Goal: Information Seeking & Learning: Learn about a topic

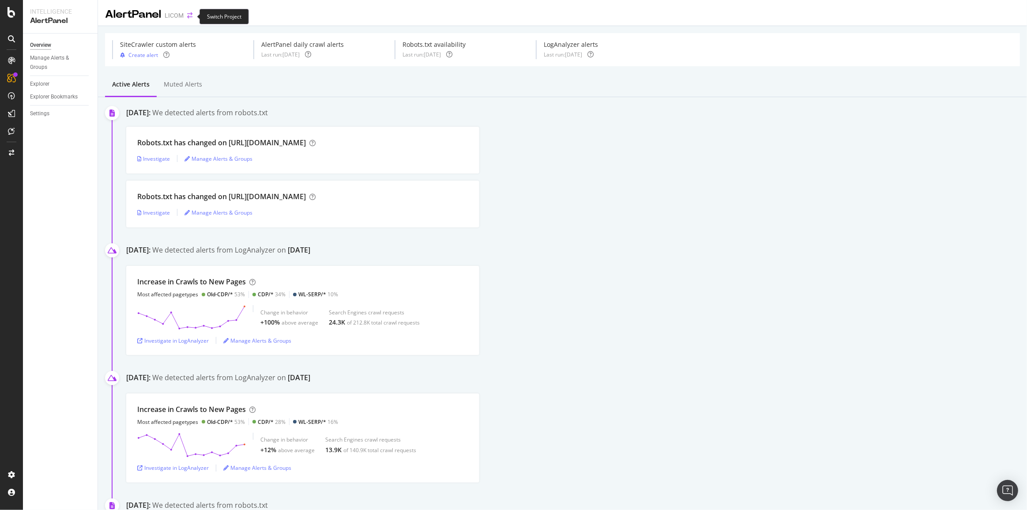
click at [188, 18] on icon "arrow-right-arrow-left" at bounding box center [189, 15] width 5 height 6
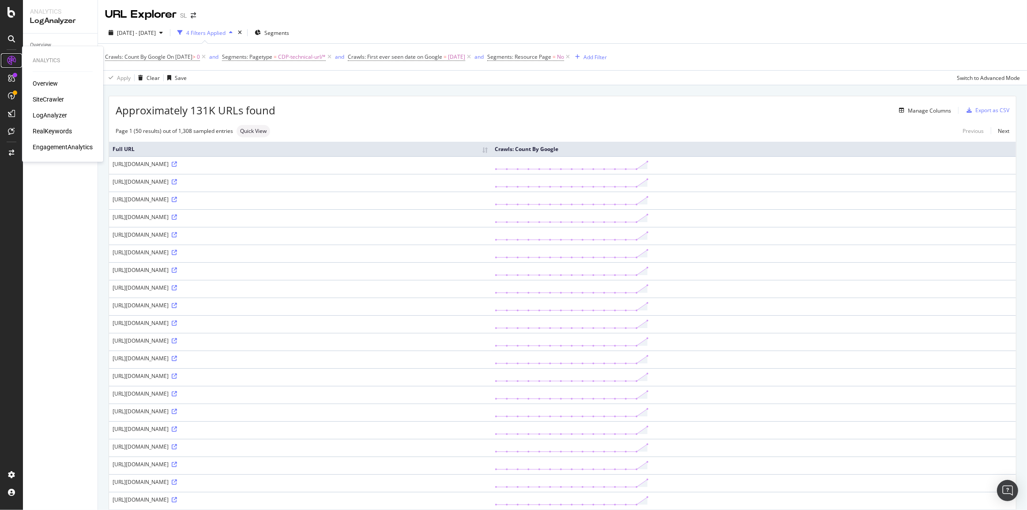
click at [11, 57] on icon at bounding box center [11, 60] width 9 height 9
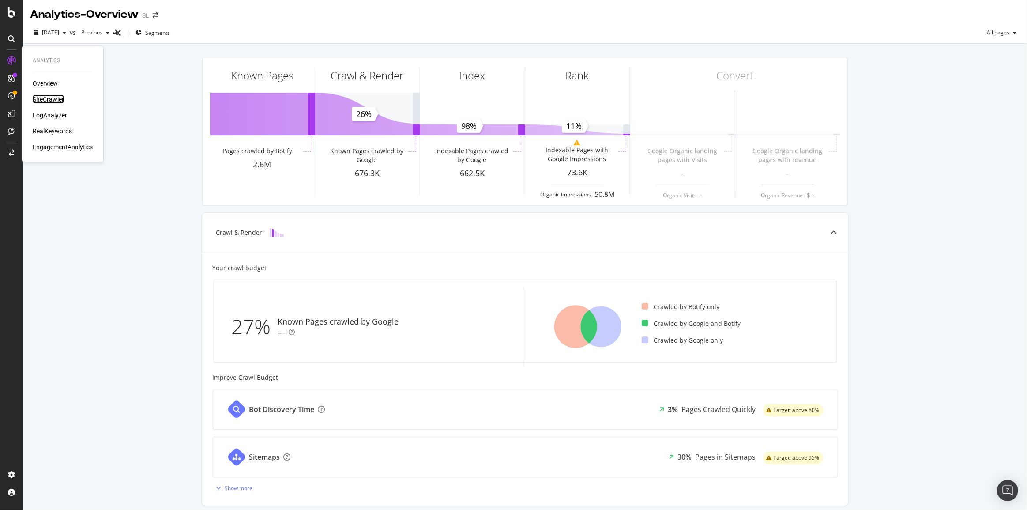
click at [43, 98] on div "SiteCrawler" at bounding box center [48, 99] width 31 height 9
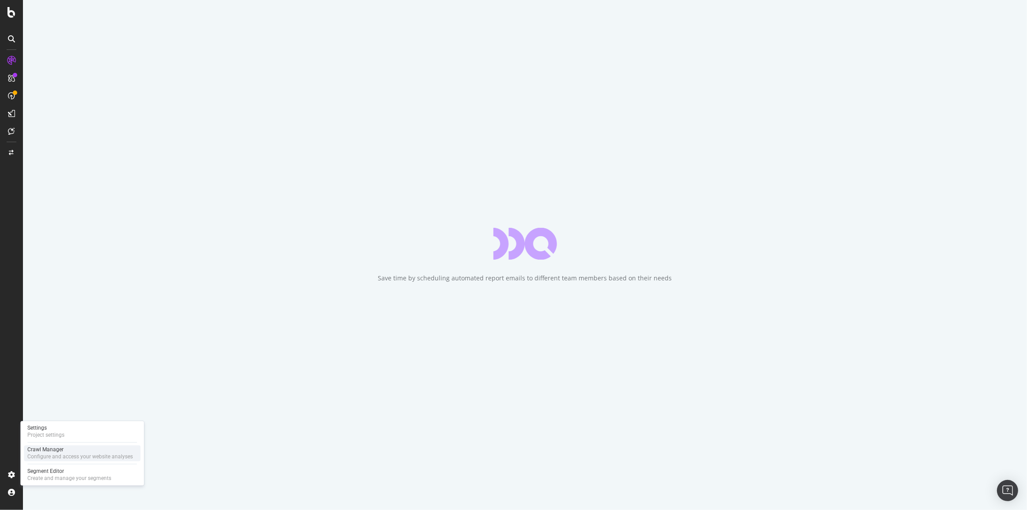
click at [70, 459] on div "Configure and access your website analyses" at bounding box center [80, 456] width 106 height 7
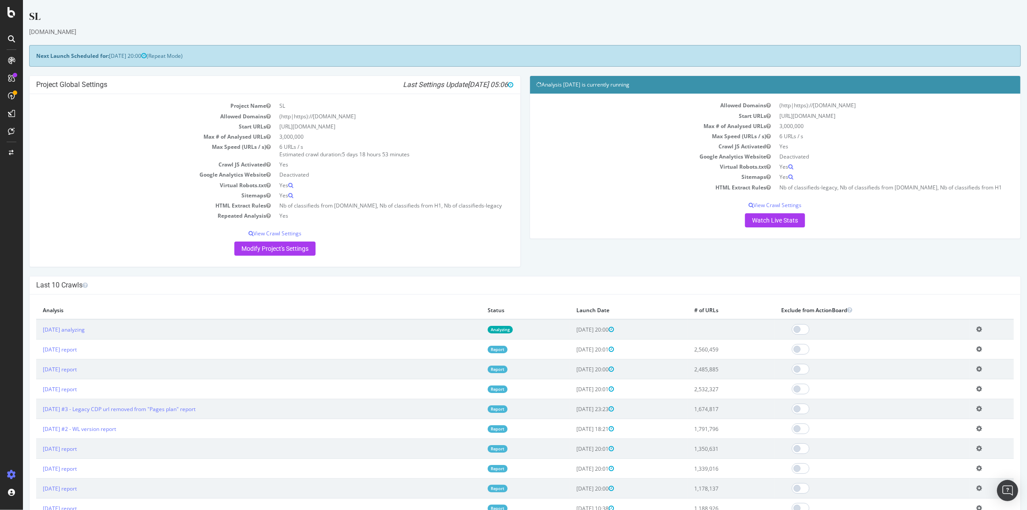
click at [508, 332] on link "Analyzing" at bounding box center [500, 330] width 25 height 8
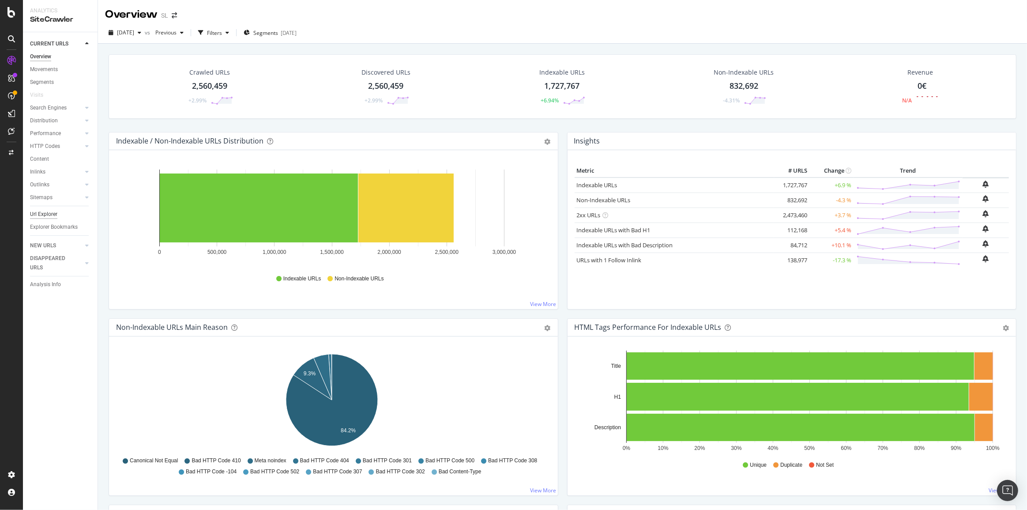
click at [49, 216] on div "Url Explorer" at bounding box center [43, 214] width 27 height 9
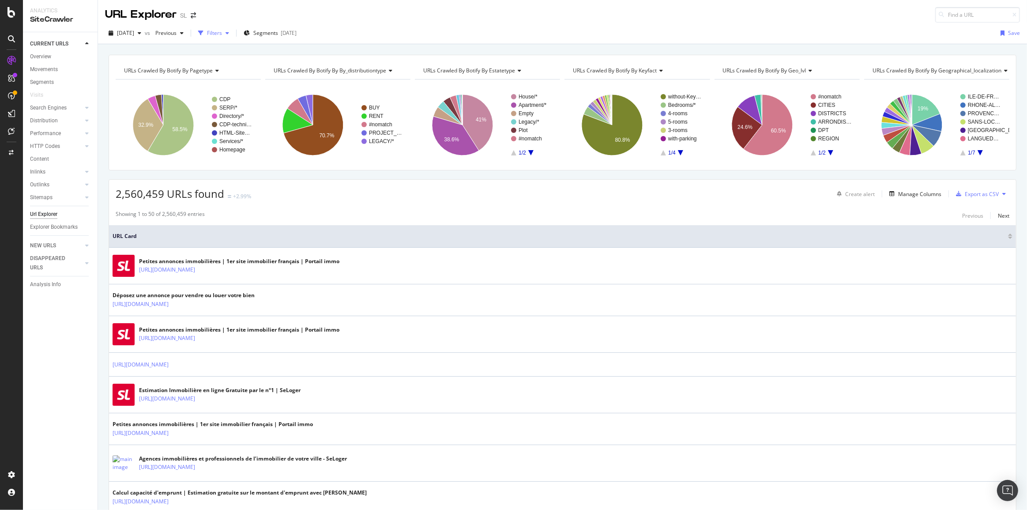
click at [222, 34] on div "Filters" at bounding box center [214, 33] width 15 height 8
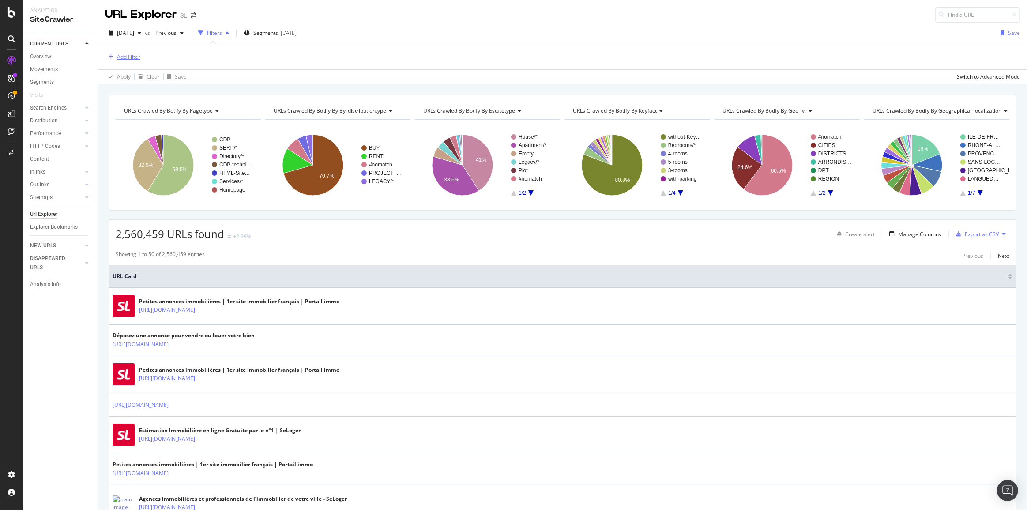
click at [126, 53] on div "Add Filter" at bounding box center [128, 57] width 23 height 8
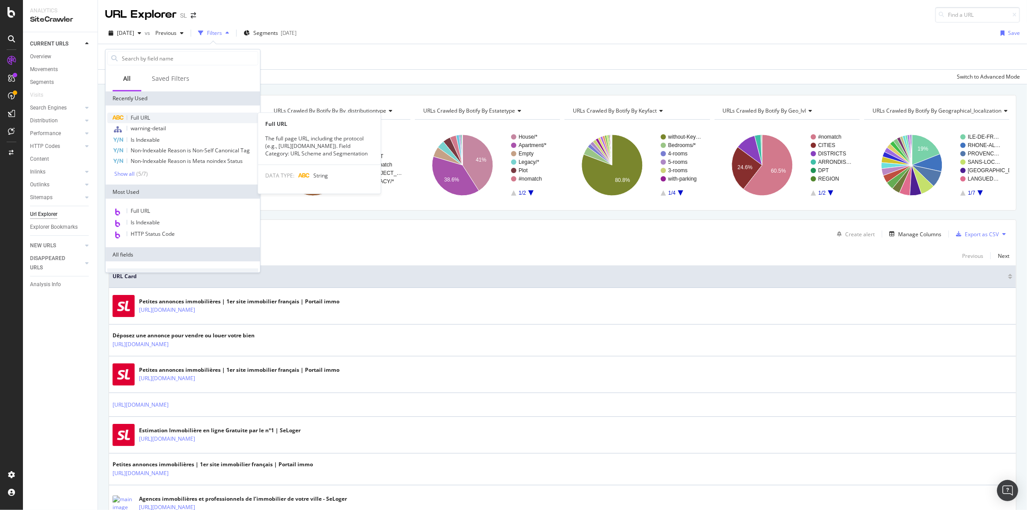
click at [143, 114] on span "Full URL" at bounding box center [140, 118] width 19 height 8
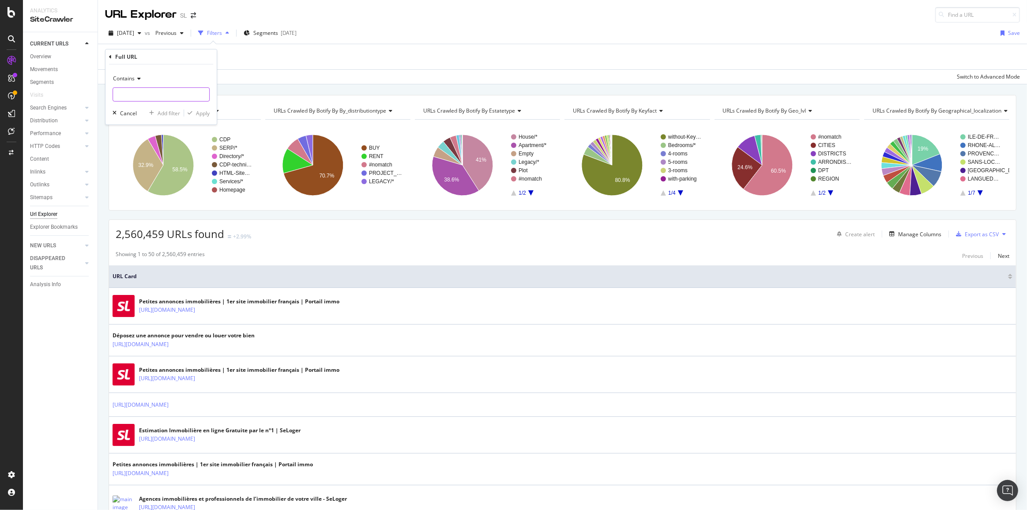
click at [137, 94] on input "text" at bounding box center [161, 94] width 96 height 14
type input "detail"
click at [198, 116] on div "Apply" at bounding box center [203, 113] width 14 height 8
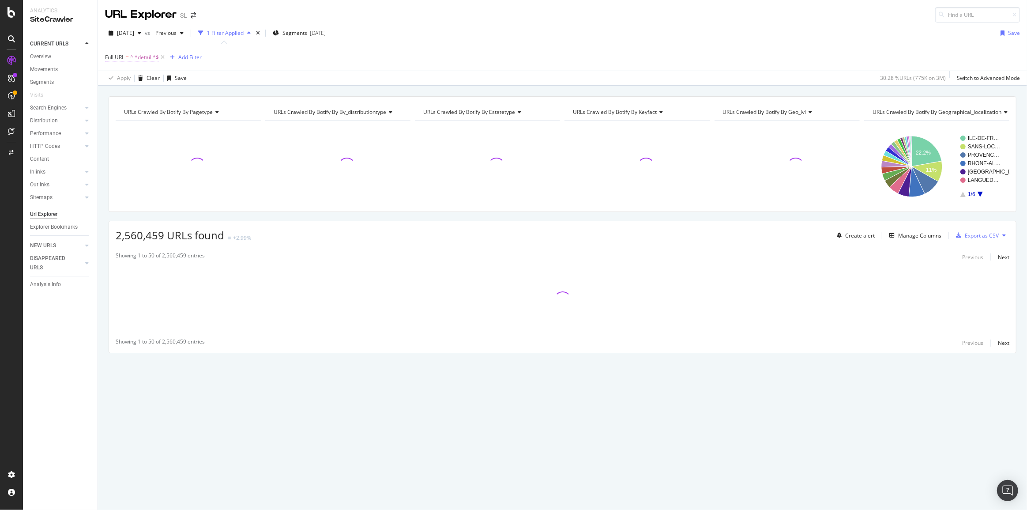
click at [130, 59] on span "Full URL = ^.*detail.*$" at bounding box center [132, 57] width 54 height 8
click at [160, 89] on input "detail" at bounding box center [154, 94] width 83 height 14
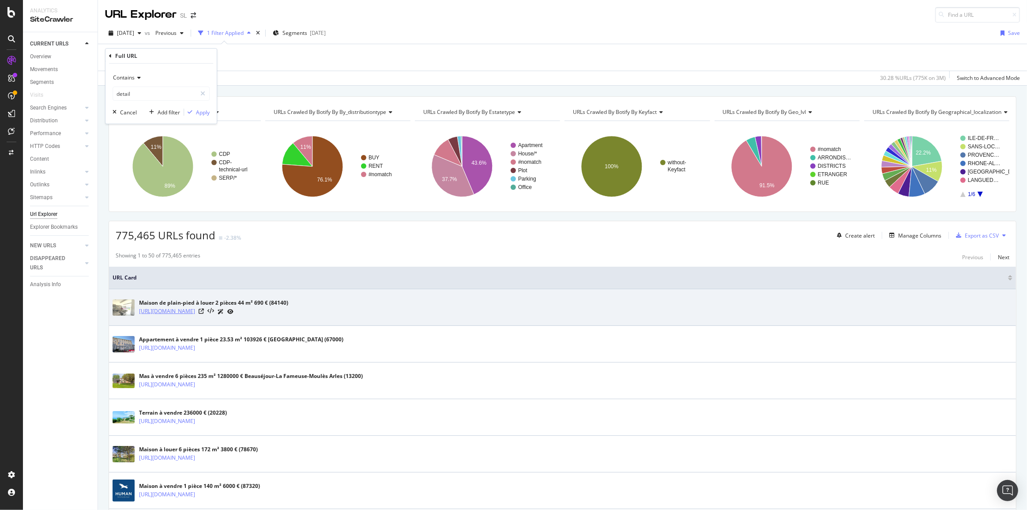
click at [166, 310] on link "https://www.seloger.com/247513825/detail.htm" at bounding box center [167, 311] width 56 height 9
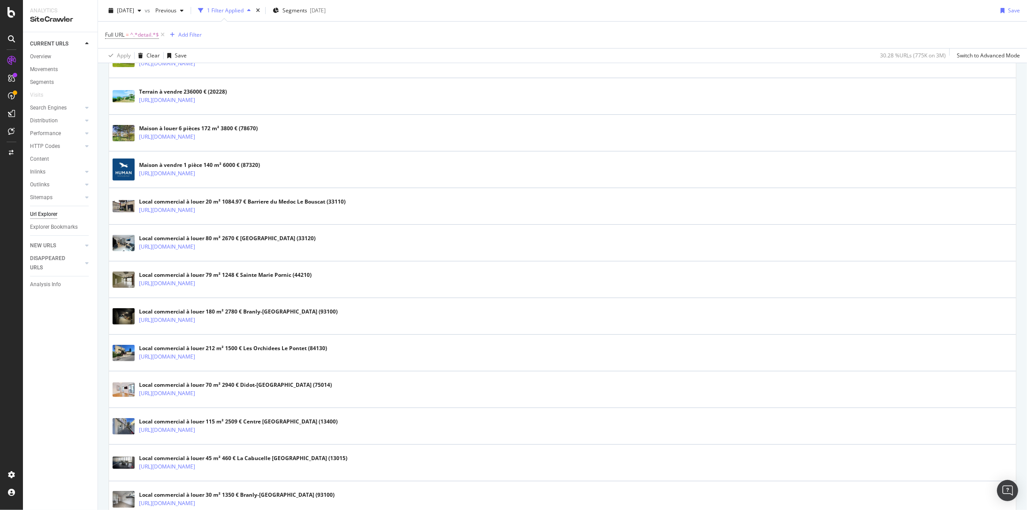
scroll to position [642, 0]
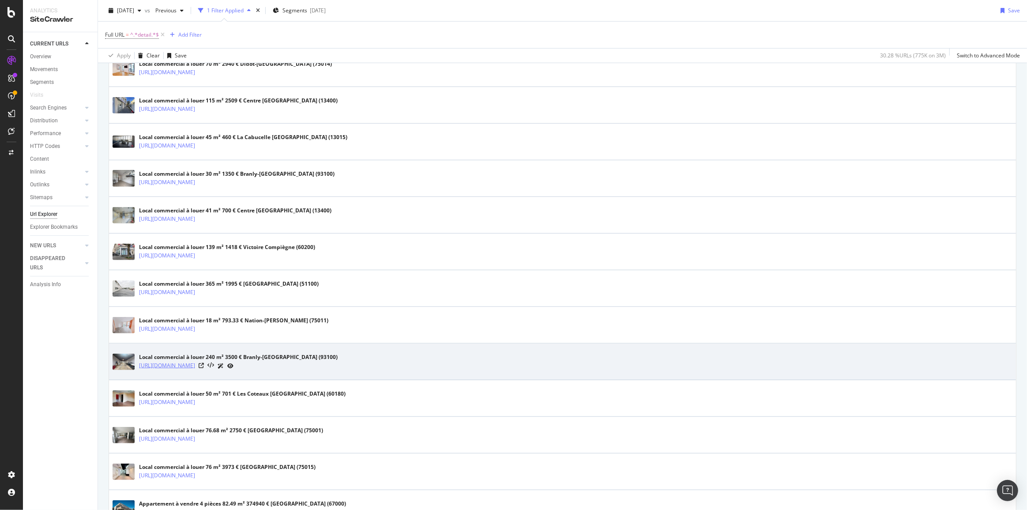
click at [195, 366] on link "https://www.seloger.com/241716307/detail.htm" at bounding box center [167, 365] width 56 height 9
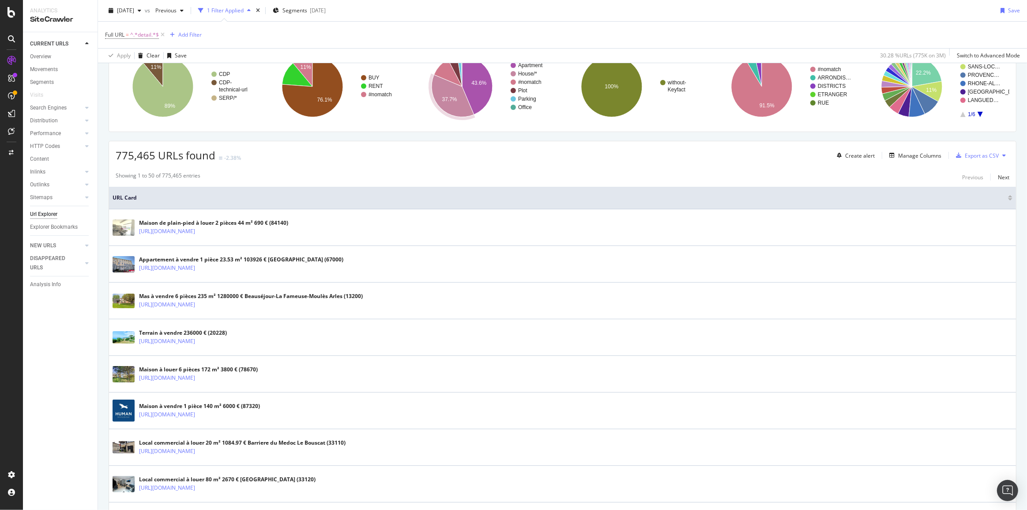
scroll to position [0, 0]
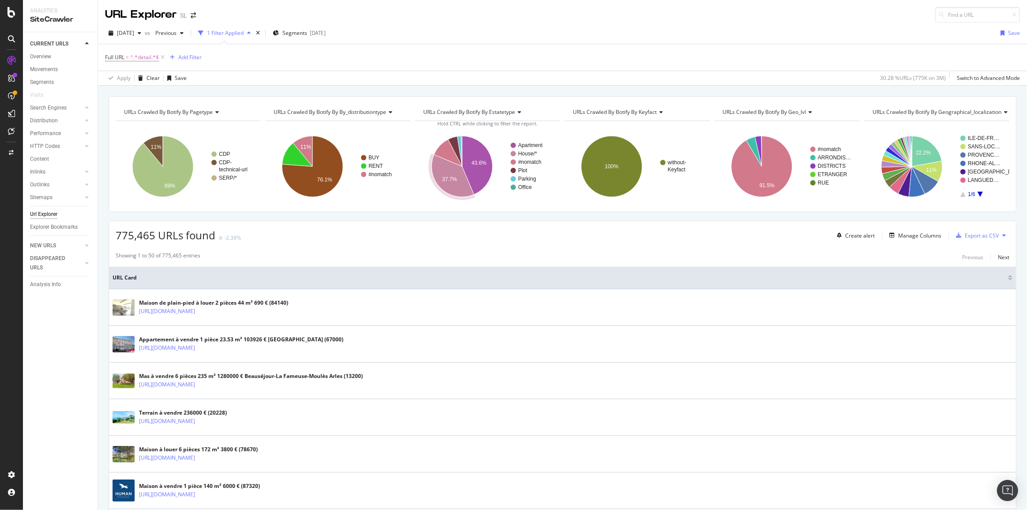
click at [892, 109] on span "URLs Crawled By Botify By geographical_localization" at bounding box center [937, 112] width 129 height 8
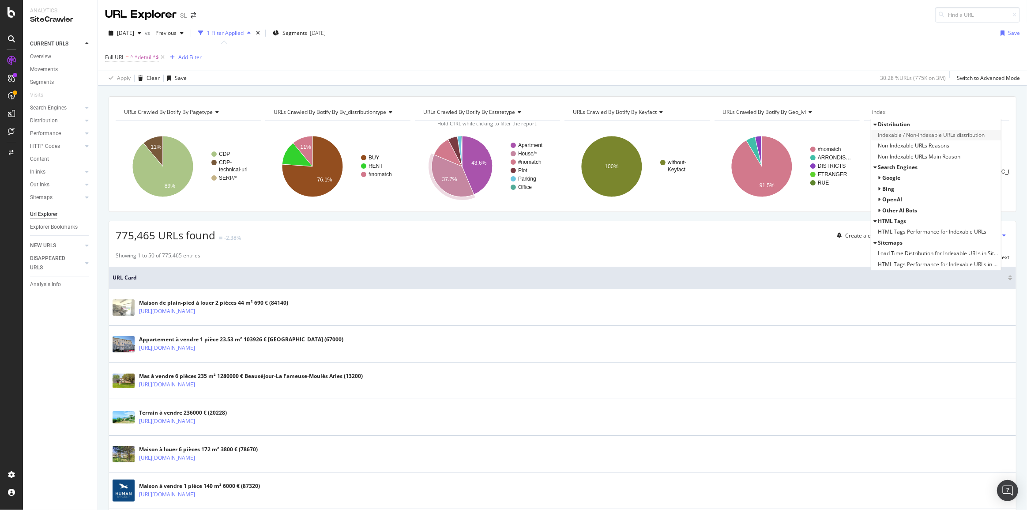
type input "index"
click at [879, 134] on span "Indexable / Non-Indexable URLs distribution" at bounding box center [931, 135] width 107 height 9
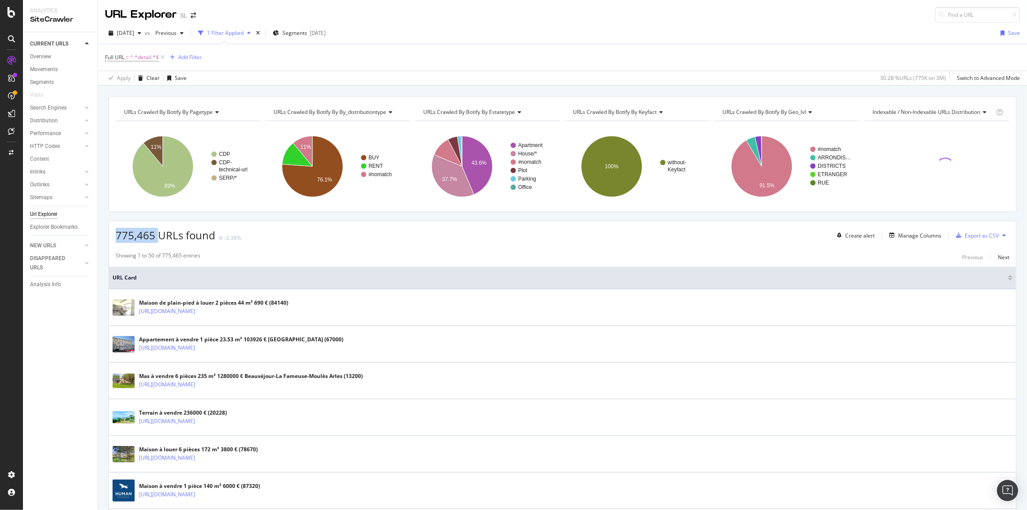
drag, startPoint x: 156, startPoint y: 233, endPoint x: 110, endPoint y: 231, distance: 45.5
click at [110, 231] on div "775,465 URLs found -2.38% Create alert Manage Columns Export as CSV" at bounding box center [562, 232] width 907 height 22
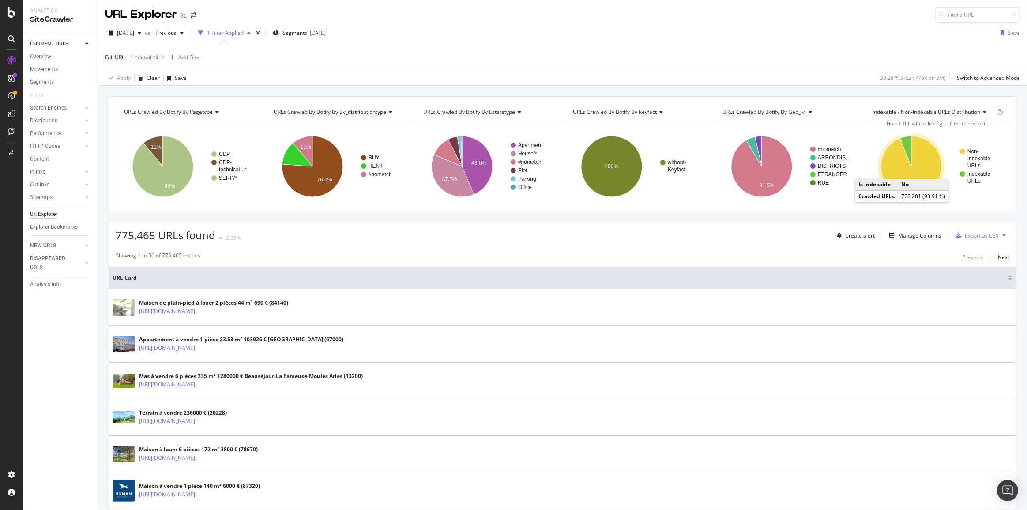
click at [914, 162] on icon "A chart." at bounding box center [911, 166] width 61 height 61
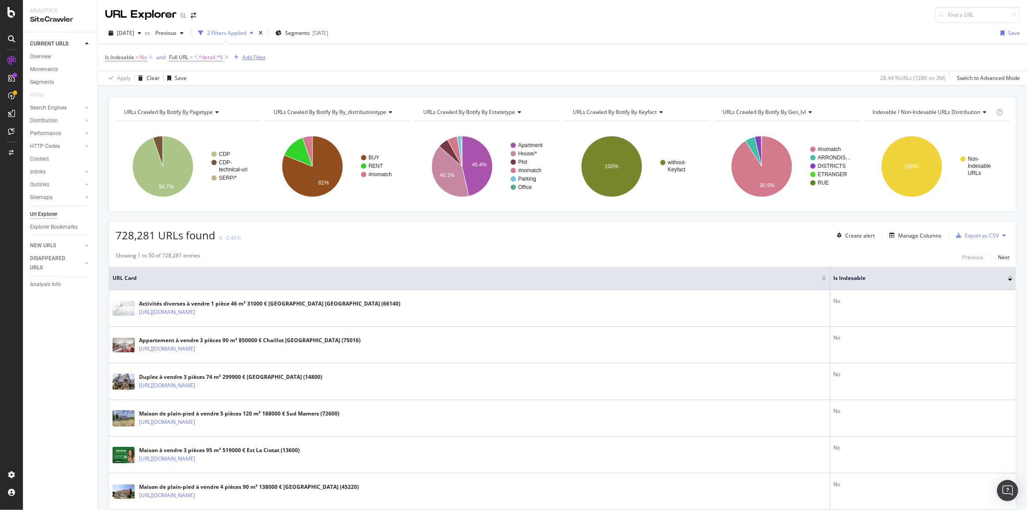
click at [253, 57] on div "Add Filter" at bounding box center [253, 57] width 23 height 8
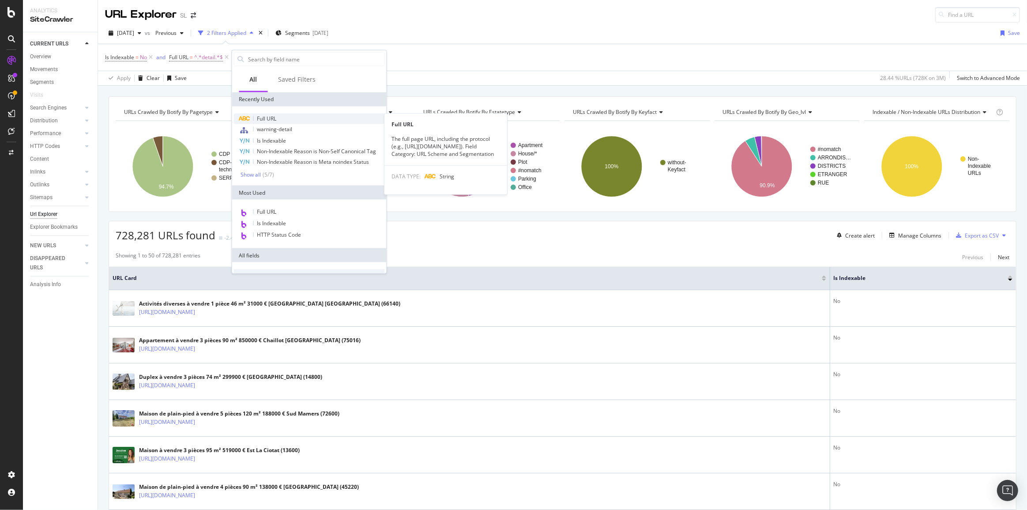
click at [274, 121] on span "Full URL" at bounding box center [266, 119] width 19 height 8
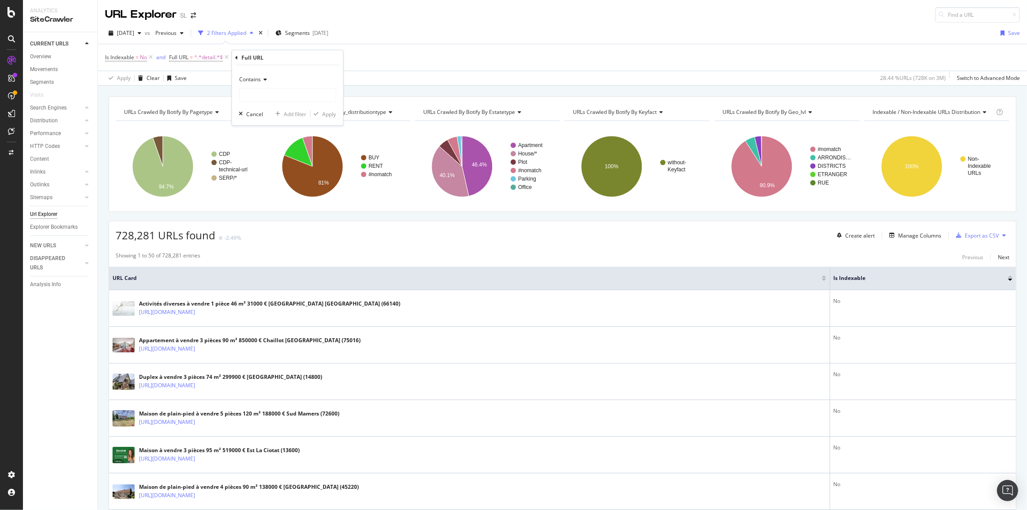
click at [253, 81] on span "Contains" at bounding box center [251, 79] width 22 height 8
click at [266, 176] on span "Doesn't contain" at bounding box center [263, 178] width 38 height 8
click at [258, 100] on input "text" at bounding box center [288, 95] width 96 height 14
type input "classified"
click at [323, 111] on div "Apply" at bounding box center [330, 114] width 14 height 8
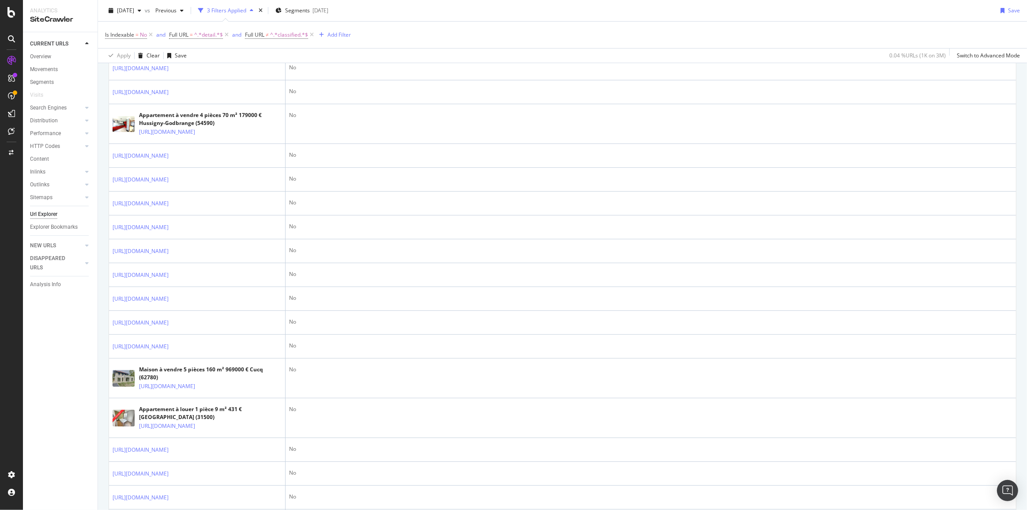
scroll to position [642, 0]
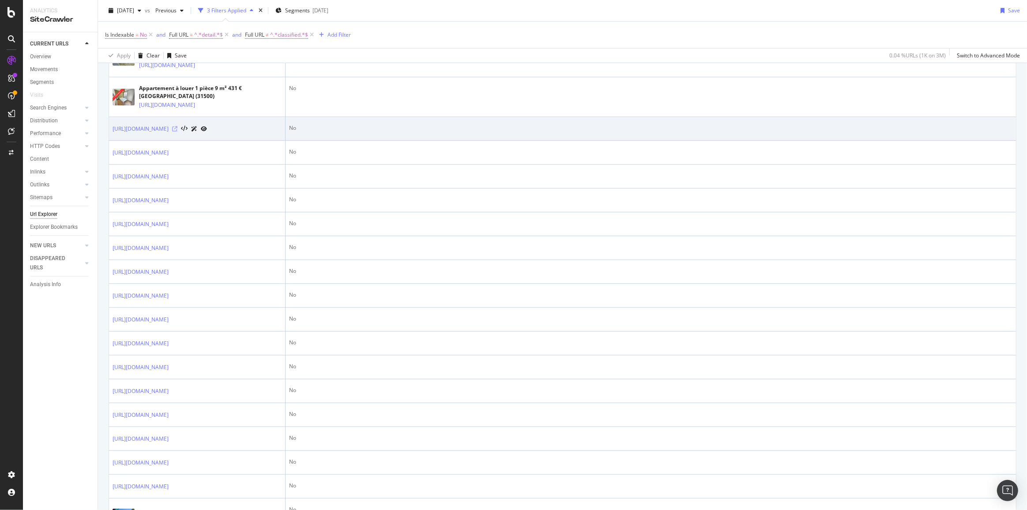
click at [177, 132] on icon at bounding box center [174, 128] width 5 height 5
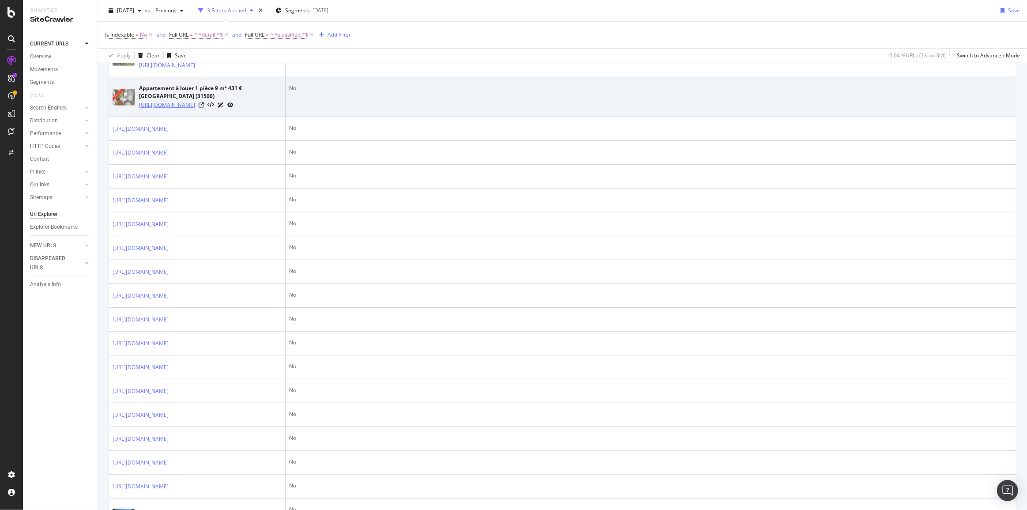
click at [192, 109] on link "[URL][DOMAIN_NAME]" at bounding box center [167, 105] width 56 height 9
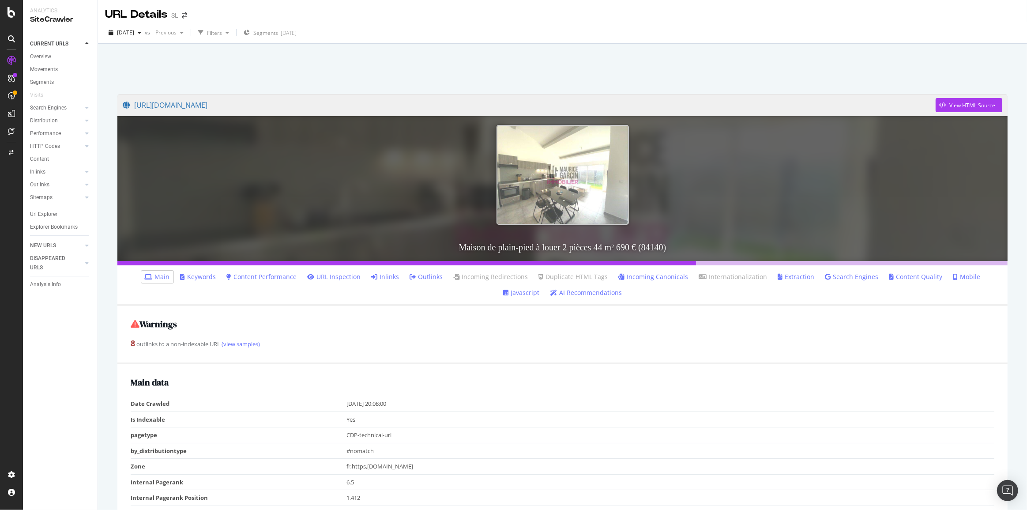
click at [372, 278] on link "Inlinks" at bounding box center [386, 276] width 28 height 9
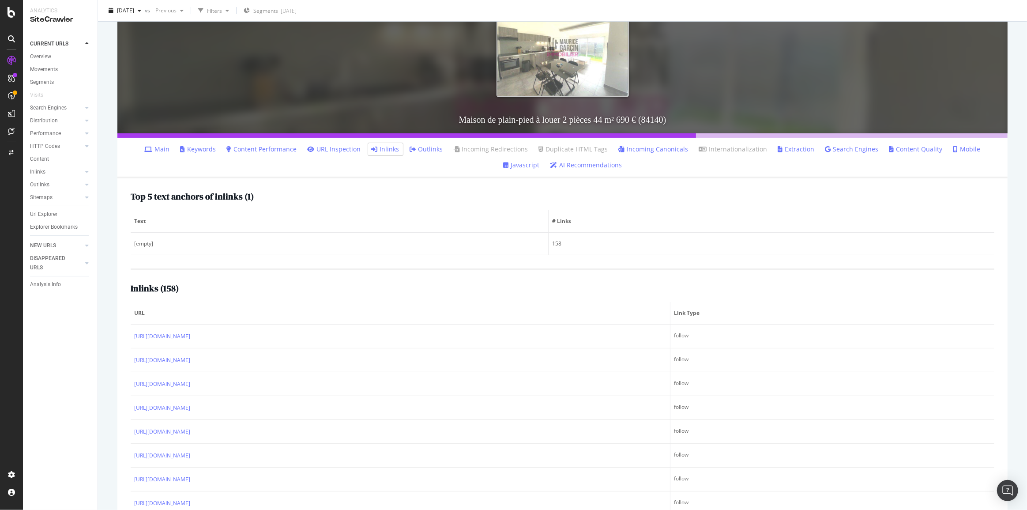
scroll to position [162, 0]
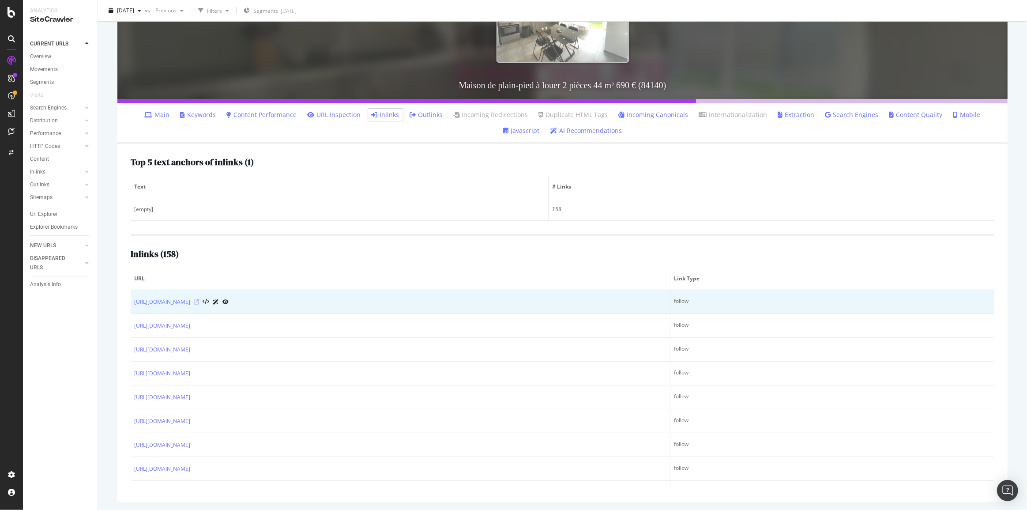
click at [199, 300] on icon at bounding box center [196, 301] width 5 height 5
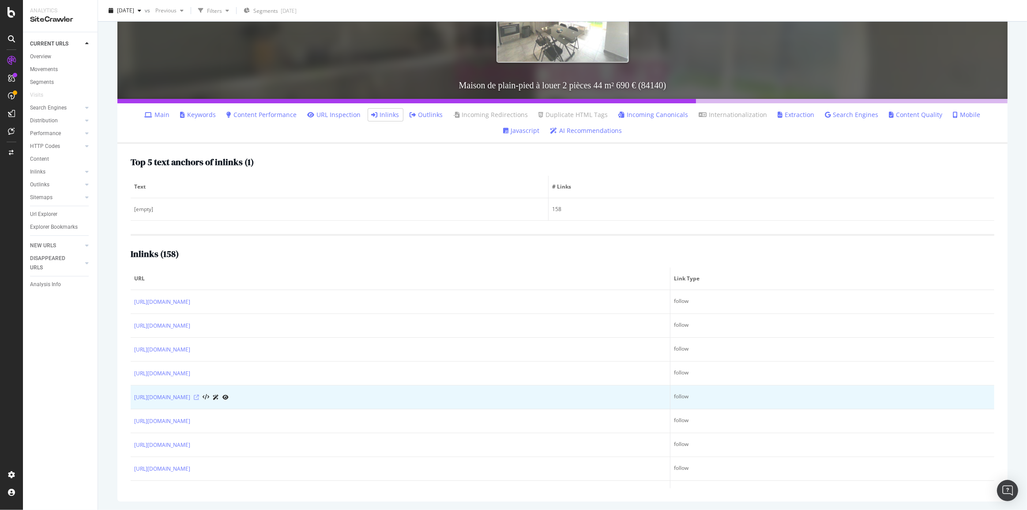
click at [199, 396] on icon at bounding box center [196, 397] width 5 height 5
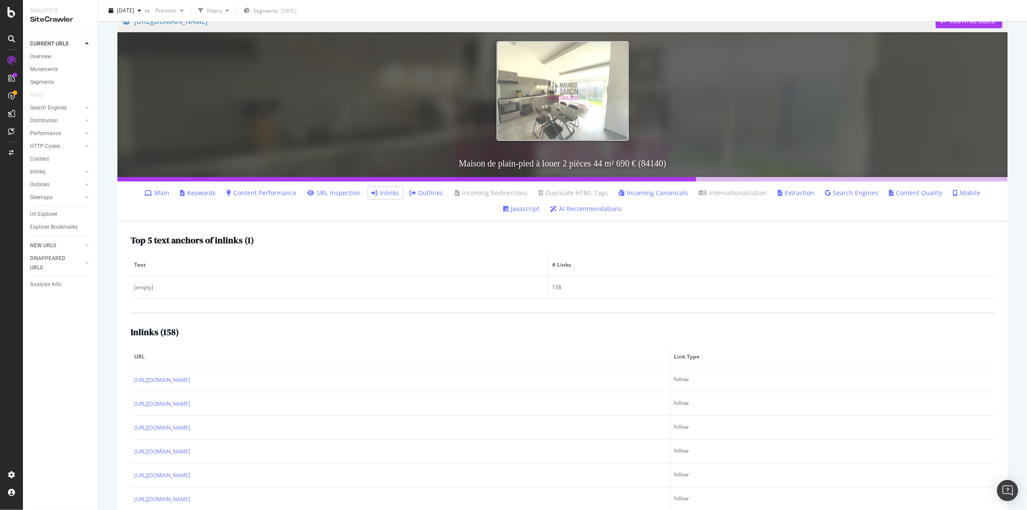
scroll to position [0, 0]
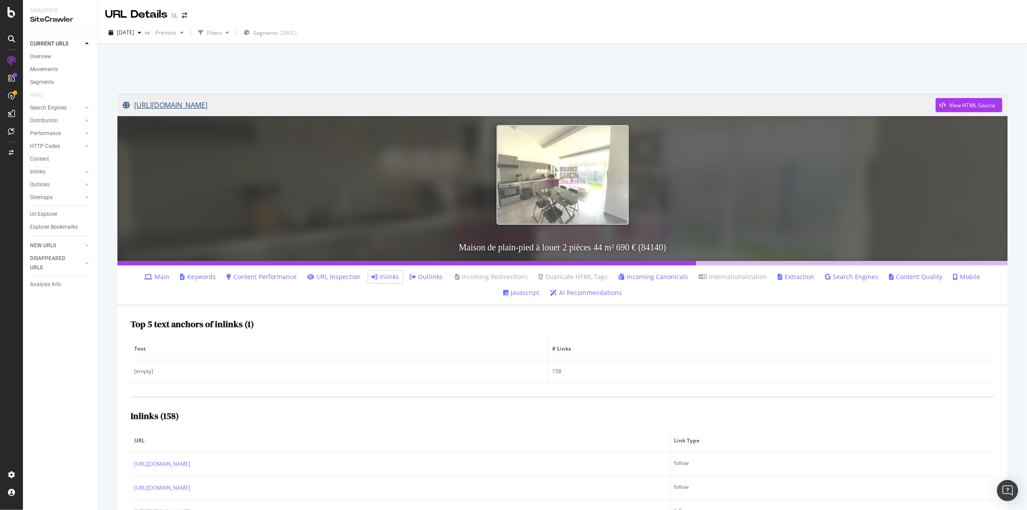
drag, startPoint x: 219, startPoint y: 87, endPoint x: 256, endPoint y: 104, distance: 40.5
click at [256, 104] on div "https://www.seloger.com/247513825/detail.htm View HTML Source Maison de plain-p…" at bounding box center [563, 378] width 908 height 587
copy link "https://www.seloger.com/247513825"
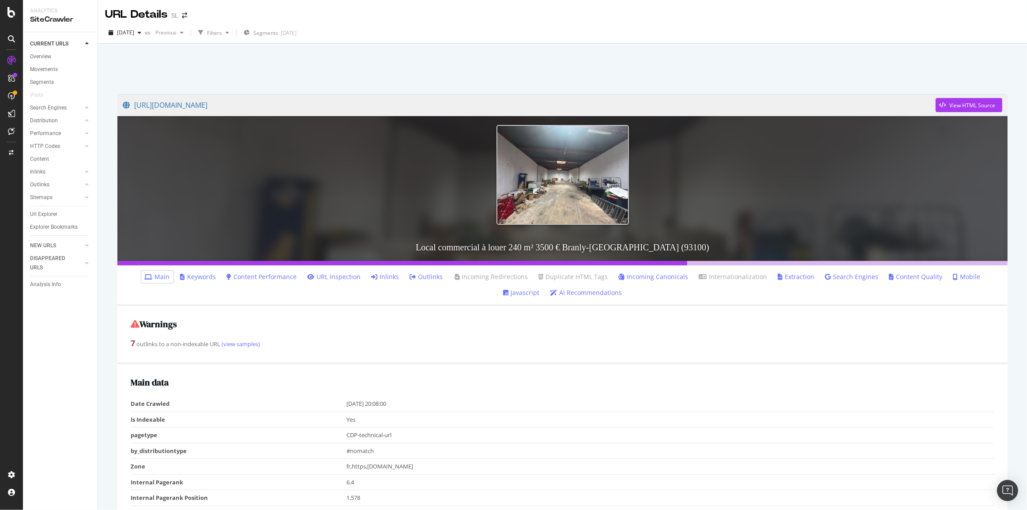
click at [372, 273] on link "Inlinks" at bounding box center [386, 276] width 28 height 9
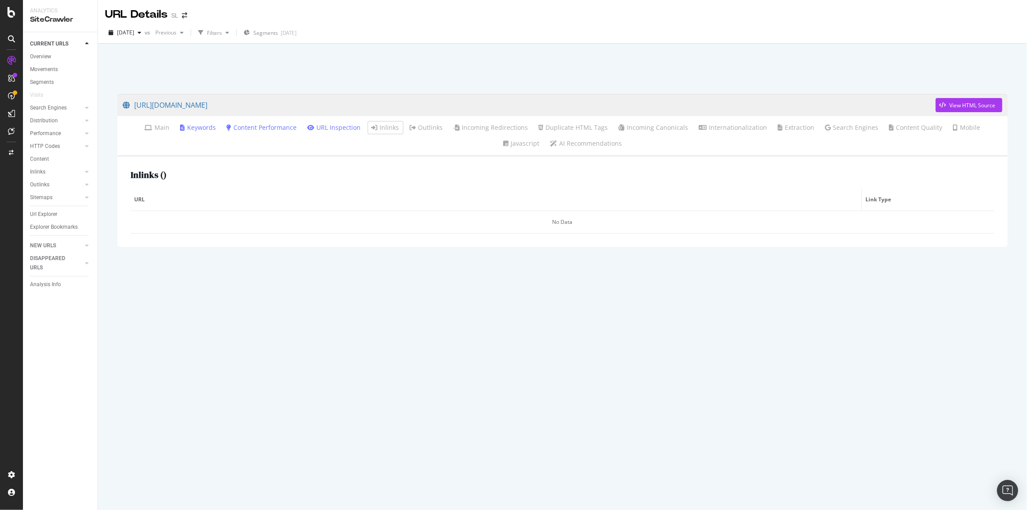
click at [556, 214] on div "No Data" at bounding box center [563, 222] width 864 height 23
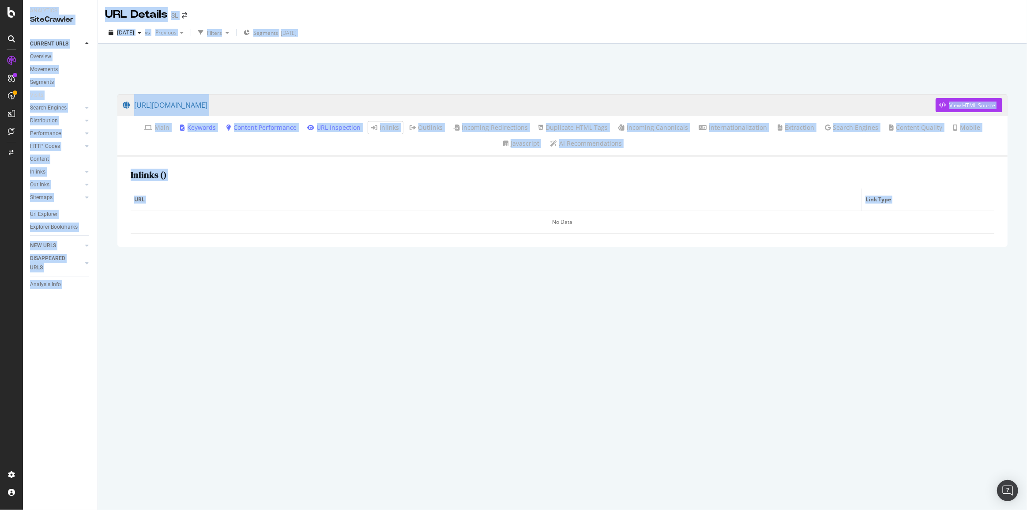
click at [556, 214] on div "No Data" at bounding box center [563, 222] width 864 height 23
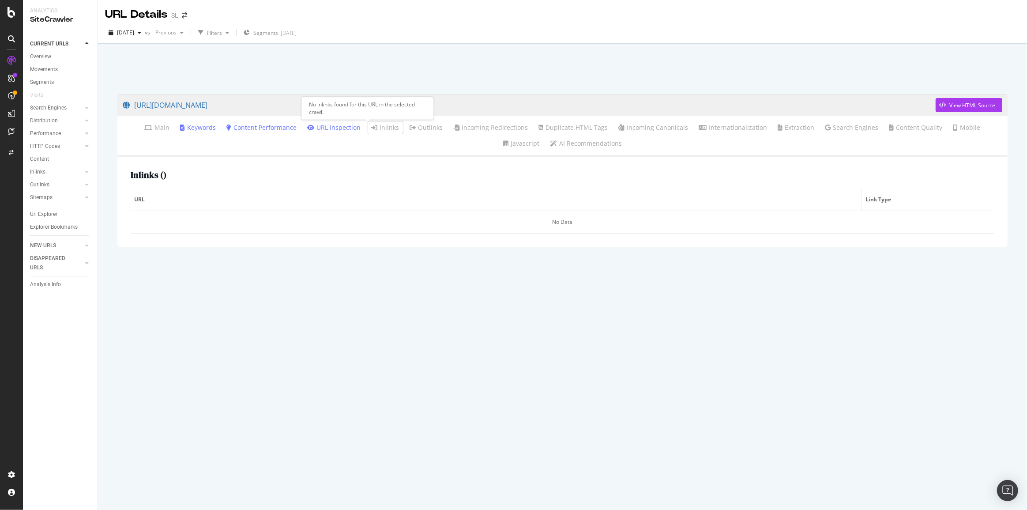
click at [377, 130] on link "Inlinks" at bounding box center [386, 127] width 28 height 9
click at [372, 128] on link "Inlinks" at bounding box center [386, 127] width 28 height 9
click at [371, 299] on div "https://www.seloger.com/241716307/detail.htm View HTML Source Main Keywords Con…" at bounding box center [563, 297] width 908 height 425
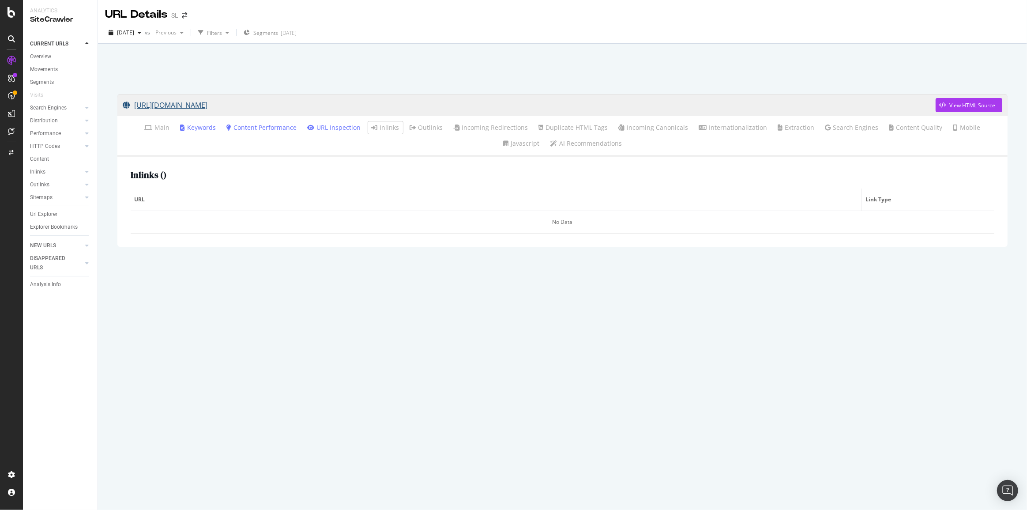
drag, startPoint x: 143, startPoint y: 84, endPoint x: 291, endPoint y: 104, distance: 149.7
click at [291, 104] on div "https://www.seloger.com/241716307/detail.htm View HTML Source Main Keywords Con…" at bounding box center [562, 277] width 929 height 466
click at [372, 124] on link "Inlinks" at bounding box center [386, 127] width 28 height 9
drag, startPoint x: 483, startPoint y: 223, endPoint x: 638, endPoint y: 224, distance: 155.0
click at [638, 224] on div "No Data" at bounding box center [563, 222] width 864 height 23
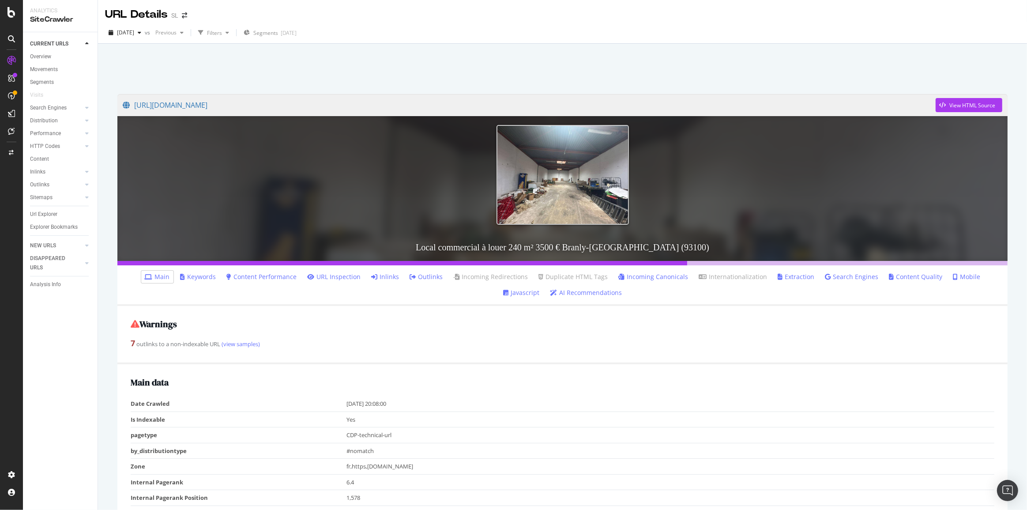
click at [372, 279] on link "Inlinks" at bounding box center [386, 276] width 28 height 9
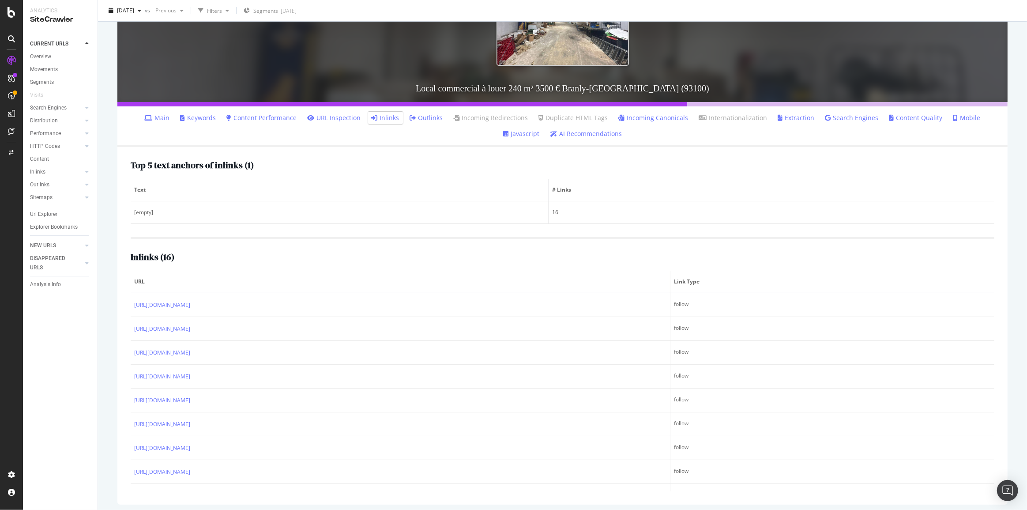
scroll to position [162, 0]
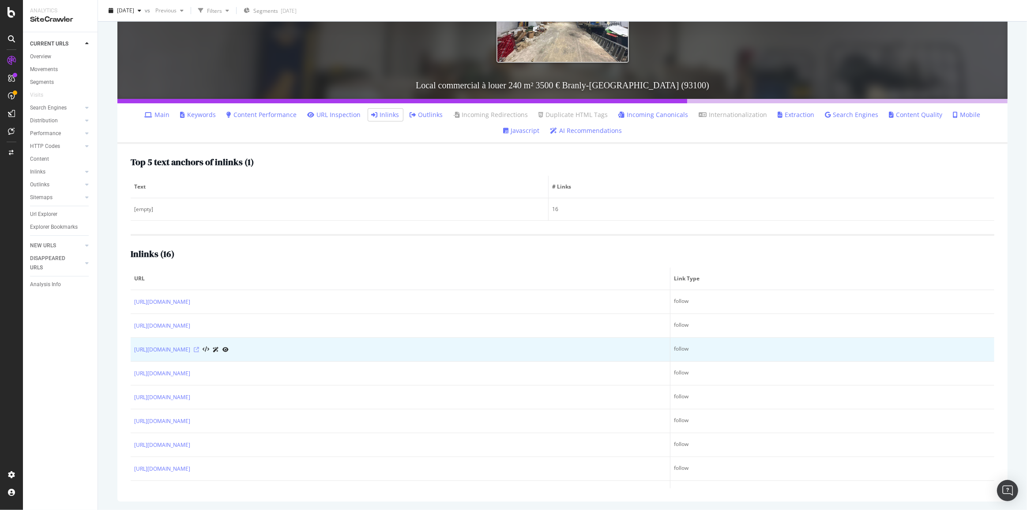
click at [199, 348] on icon at bounding box center [196, 349] width 5 height 5
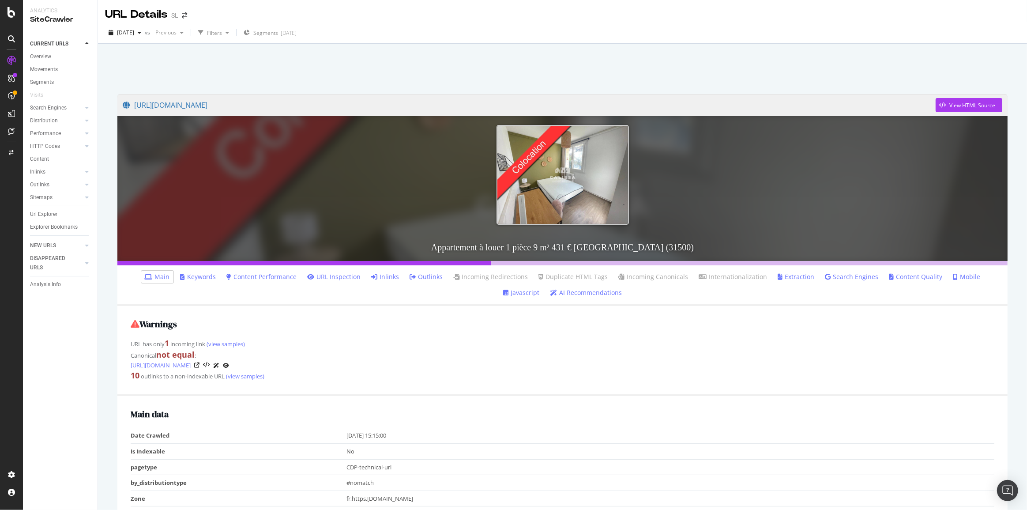
click at [373, 277] on link "Inlinks" at bounding box center [386, 276] width 28 height 9
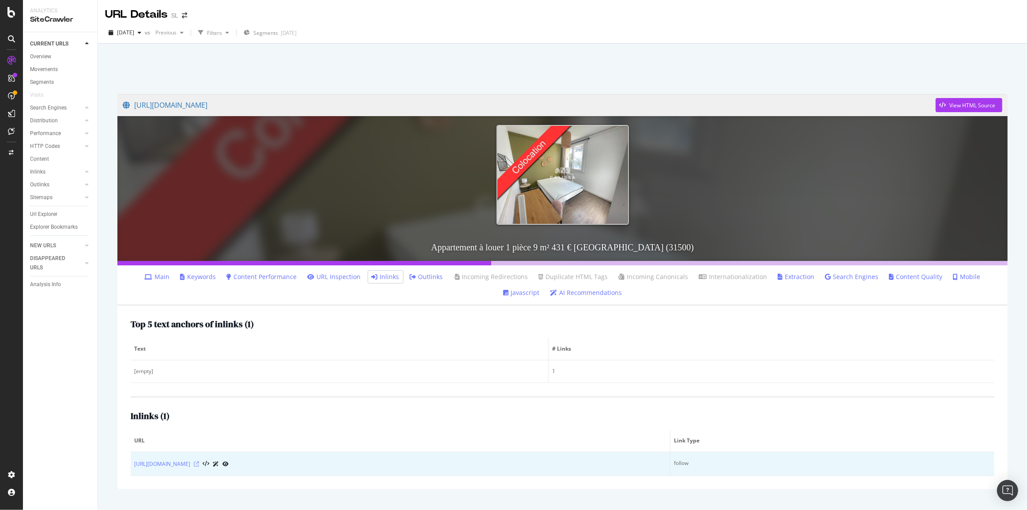
click at [199, 462] on icon at bounding box center [196, 463] width 5 height 5
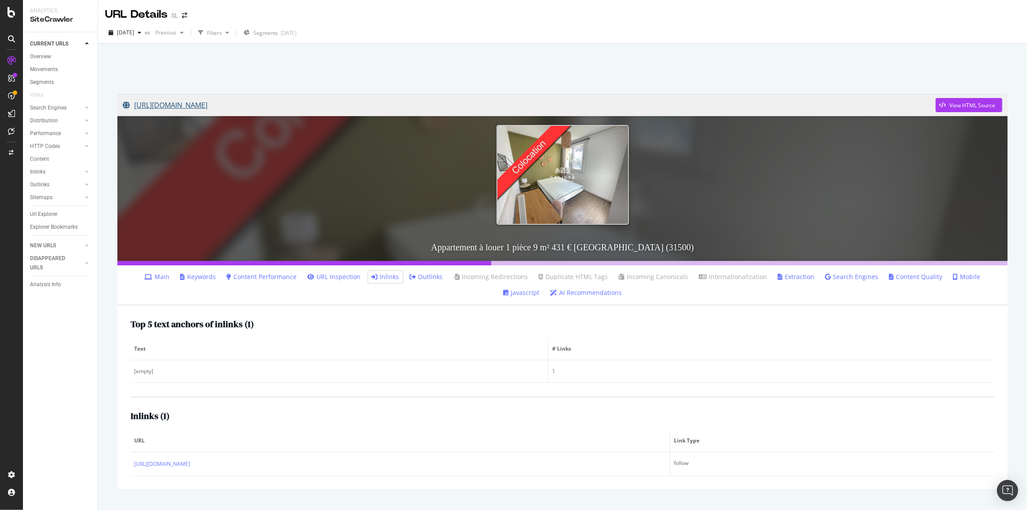
click at [250, 102] on link "[URL][DOMAIN_NAME]" at bounding box center [529, 105] width 813 height 22
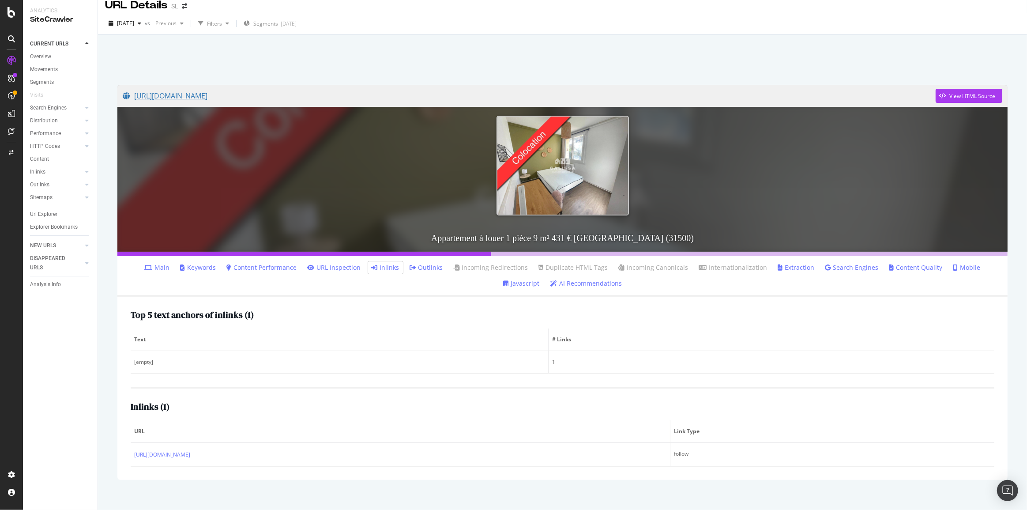
scroll to position [18, 0]
